Goal: Information Seeking & Learning: Compare options

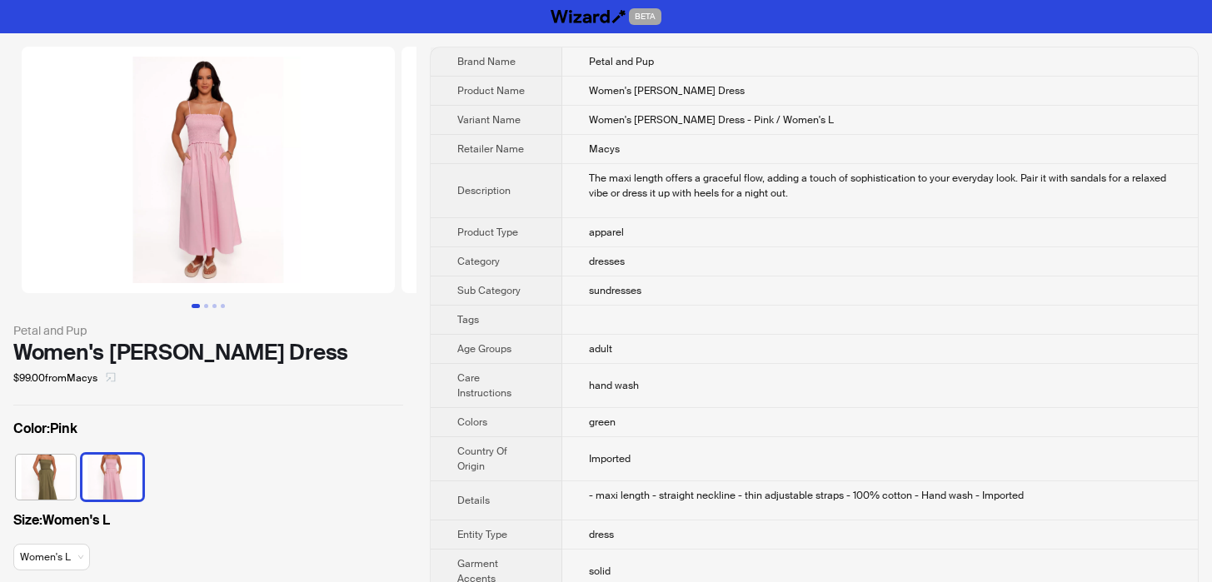
click at [116, 372] on icon "select" at bounding box center [111, 377] width 10 height 10
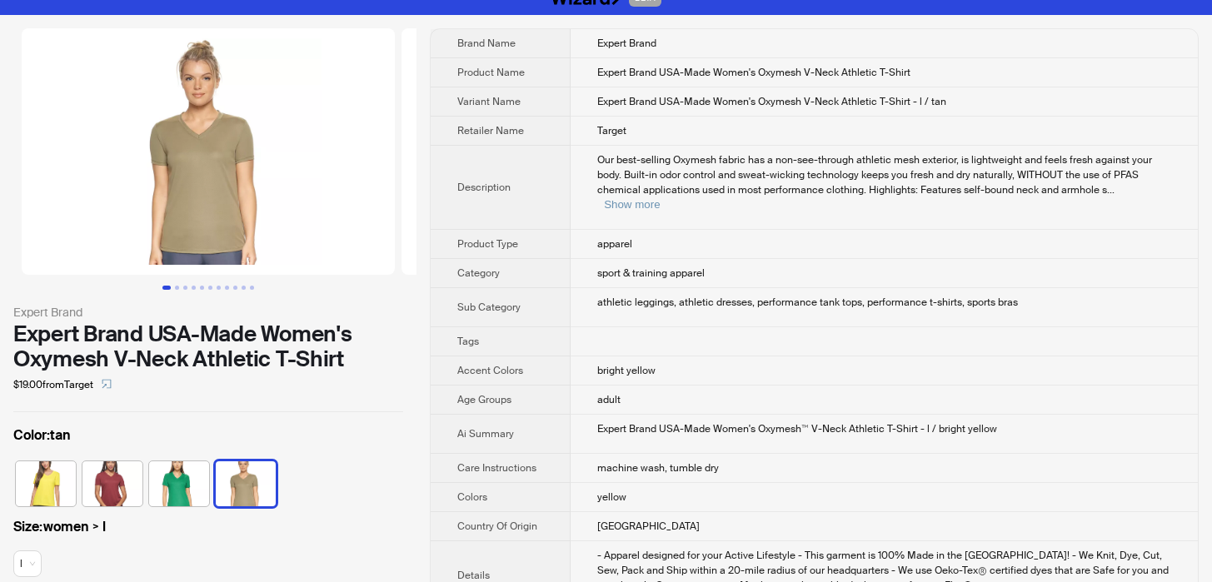
scroll to position [19, 0]
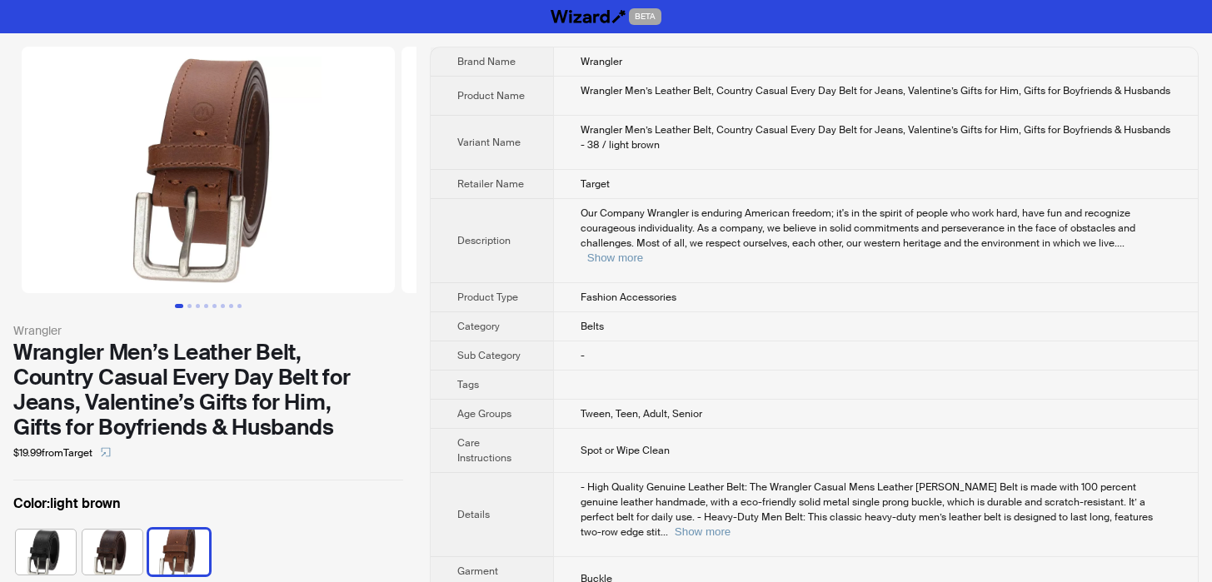
scroll to position [3729, 0]
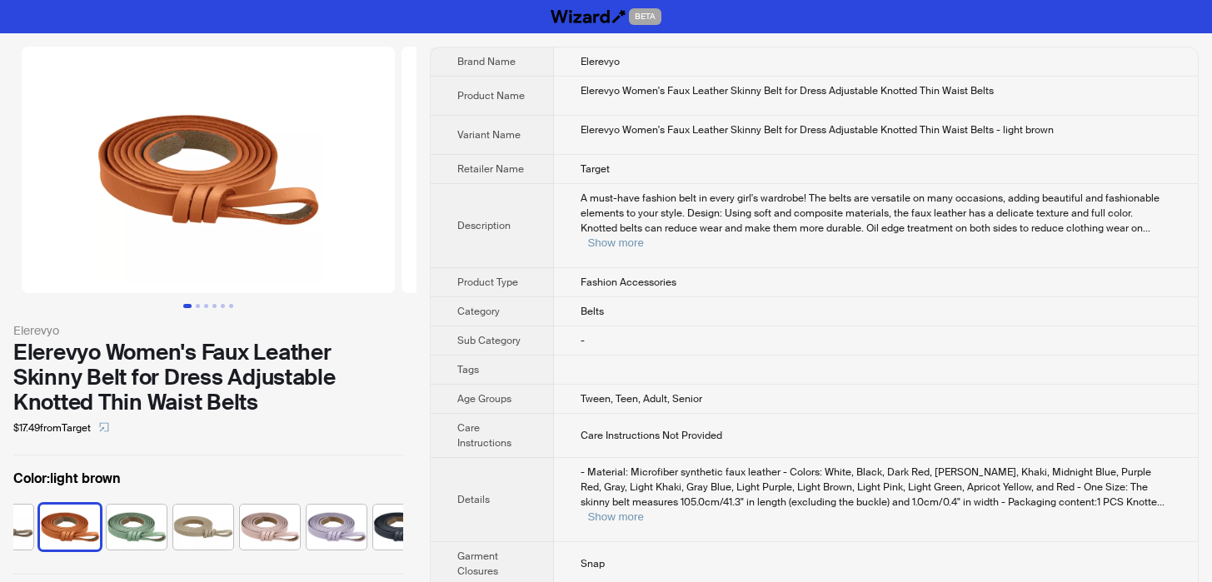
scroll to position [3252, 0]
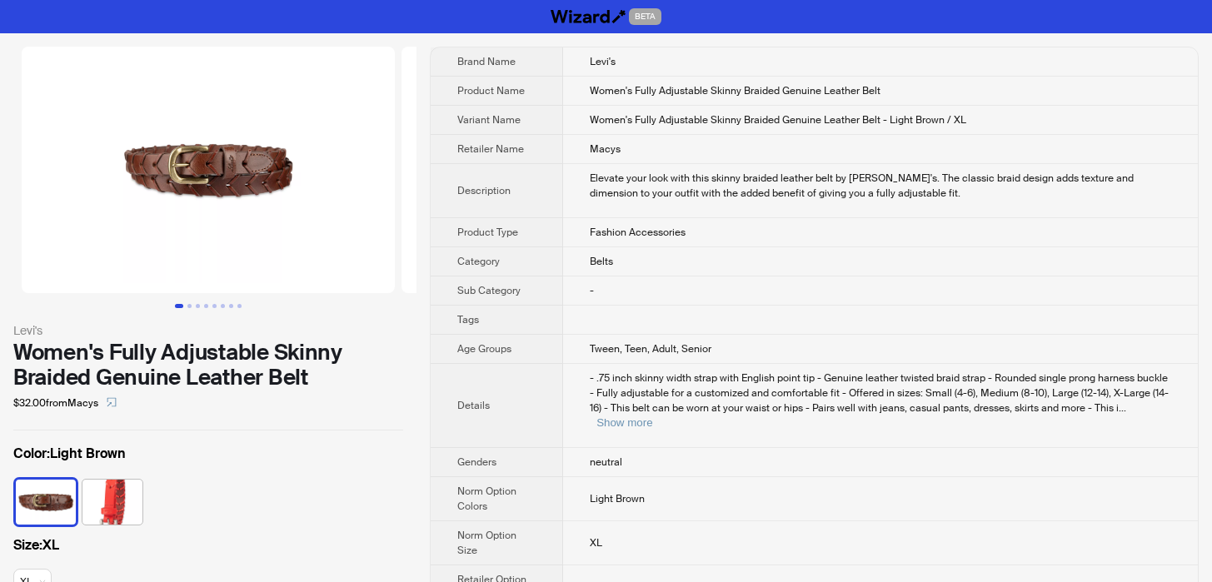
scroll to position [3729, 0]
